Goal: Find specific page/section: Find specific page/section

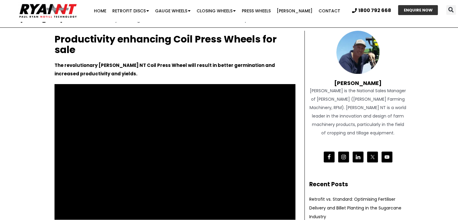
scroll to position [11, 0]
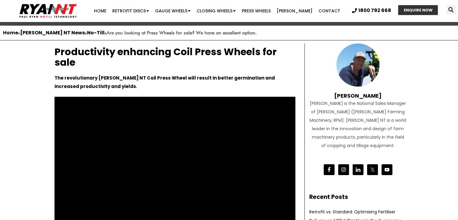
click at [138, 95] on div at bounding box center [174, 165] width 247 height 142
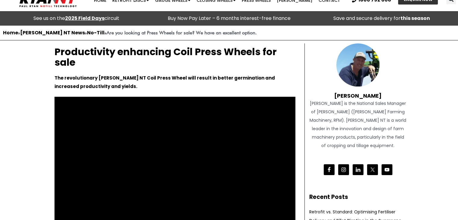
scroll to position [0, 0]
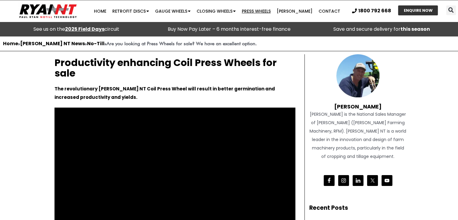
click at [257, 9] on link "Press Wheels" at bounding box center [256, 11] width 35 height 12
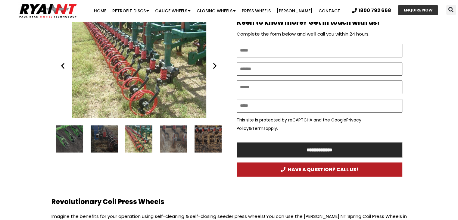
scroll to position [331, 0]
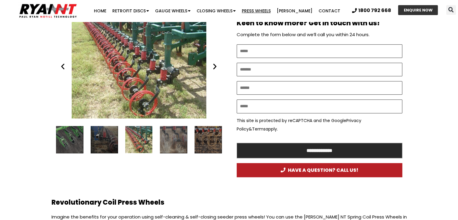
click at [215, 68] on icon "Next slide" at bounding box center [215, 67] width 8 height 8
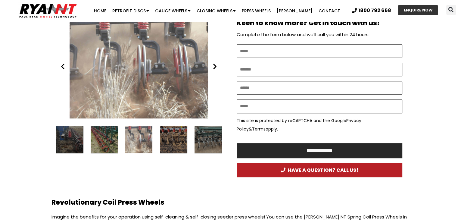
click at [215, 68] on icon "Next slide" at bounding box center [215, 67] width 8 height 8
